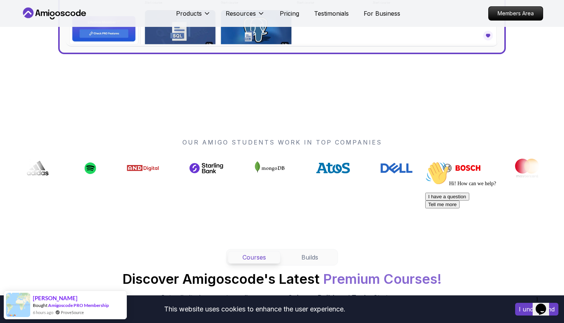
scroll to position [511, 0]
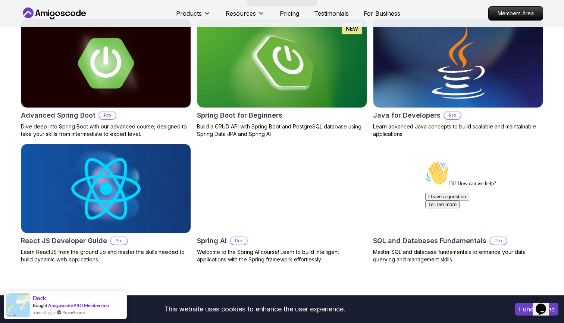
scroll to position [815, 0]
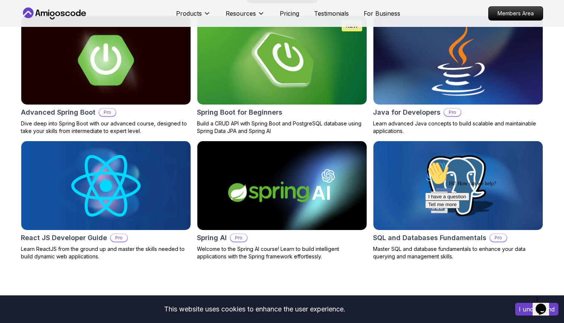
click at [388, 88] on img at bounding box center [458, 59] width 178 height 93
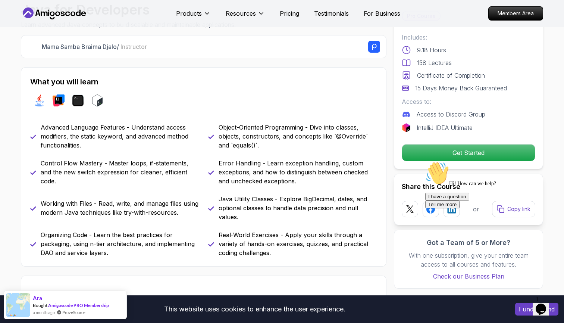
scroll to position [305, 0]
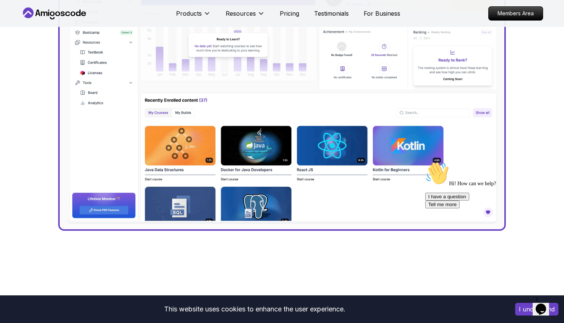
scroll to position [815, 0]
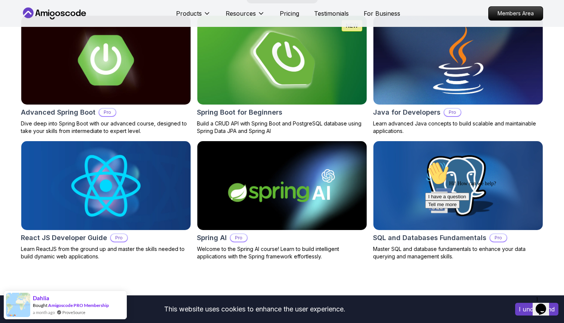
click at [221, 81] on img at bounding box center [282, 59] width 178 height 93
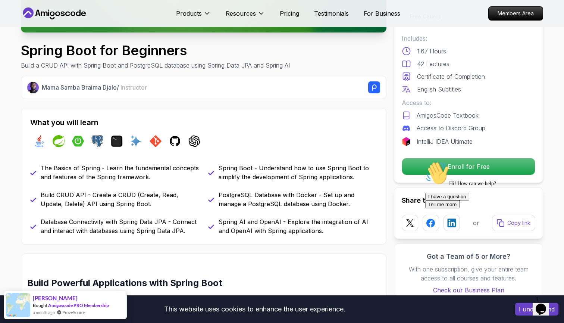
scroll to position [221, 0]
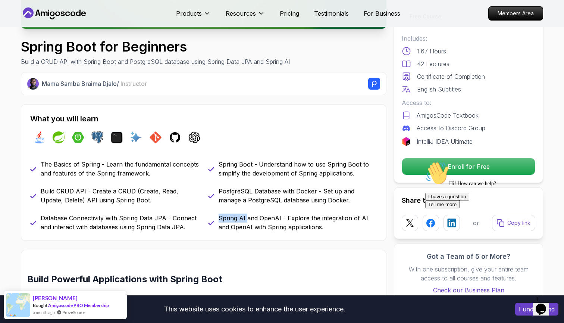
drag, startPoint x: 246, startPoint y: 217, endPoint x: 215, endPoint y: 217, distance: 30.2
click at [215, 217] on div "Spring AI and OpenAI - Explore the integration of AI and OpenAI with Spring app…" at bounding box center [292, 222] width 169 height 18
copy p "Spring AI"
